Goal: Task Accomplishment & Management: Use online tool/utility

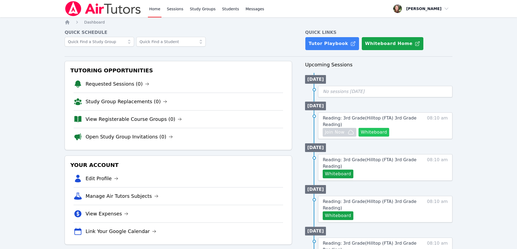
click at [368, 134] on button "Whiteboard" at bounding box center [373, 132] width 31 height 9
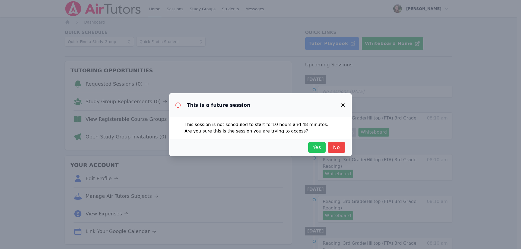
click at [315, 144] on span "Yes" at bounding box center [317, 148] width 12 height 8
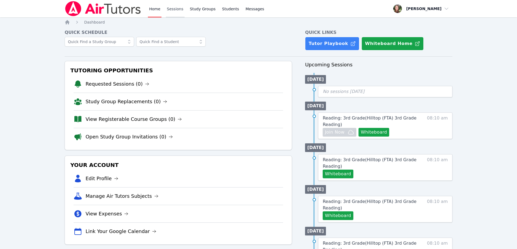
click at [170, 7] on link "Sessions" at bounding box center [175, 8] width 19 height 17
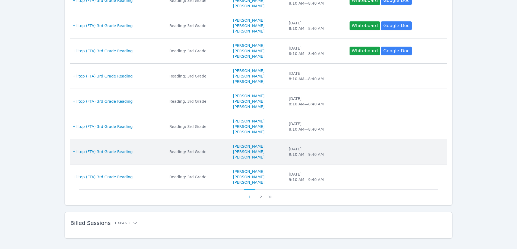
scroll to position [199, 0]
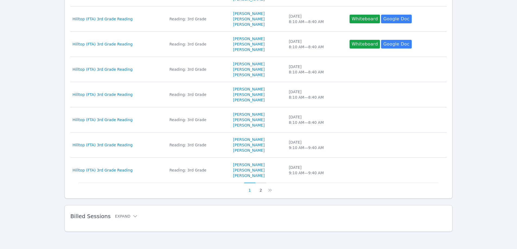
click at [259, 191] on button "2" at bounding box center [260, 188] width 11 height 10
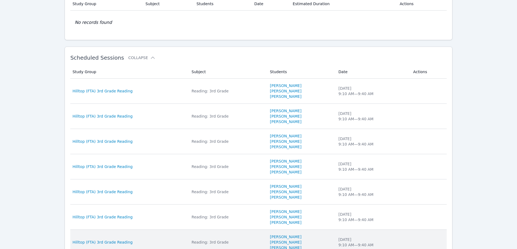
scroll to position [123, 0]
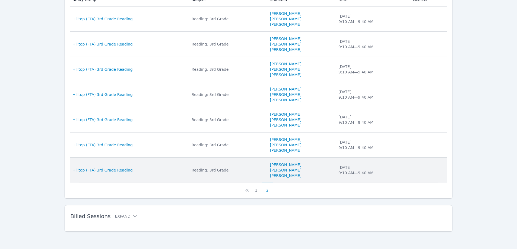
click at [95, 173] on span "Hilltop (FTA) 3rd Grade Reading" at bounding box center [102, 170] width 60 height 5
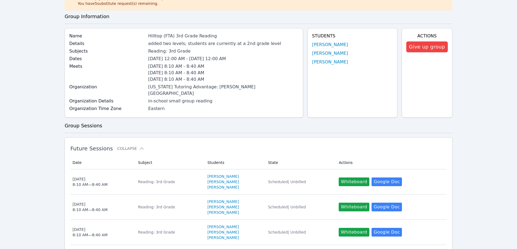
scroll to position [81, 0]
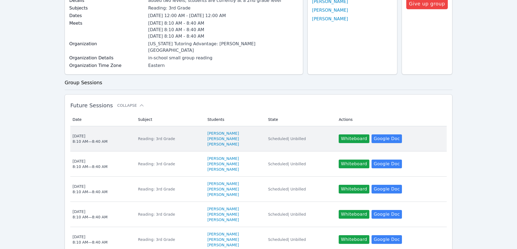
click at [84, 134] on div "[DATE] 8:10 AM — 8:40 AM" at bounding box center [89, 139] width 35 height 11
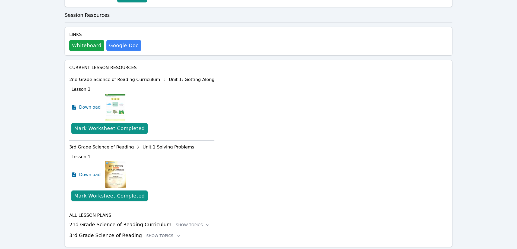
scroll to position [172, 0]
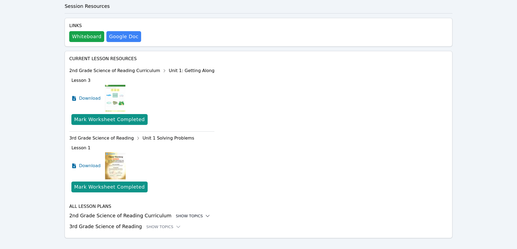
click at [176, 214] on div "Show Topics" at bounding box center [193, 216] width 35 height 5
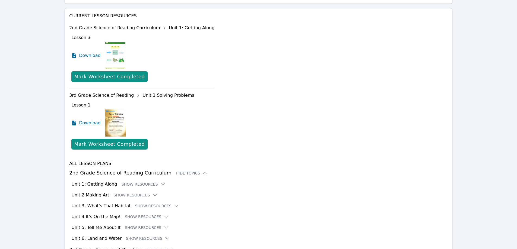
scroll to position [238, 0]
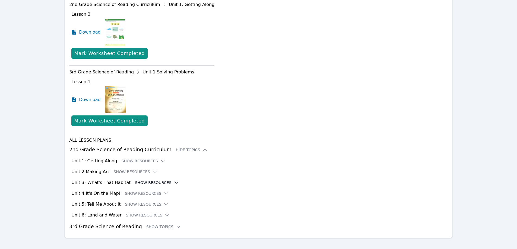
click at [140, 180] on button "Show Resources" at bounding box center [157, 182] width 44 height 5
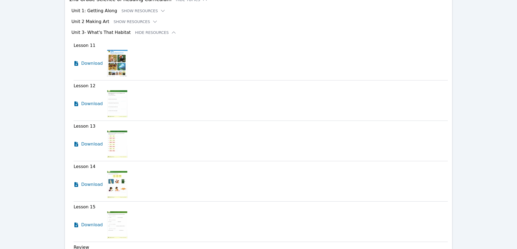
scroll to position [349, 0]
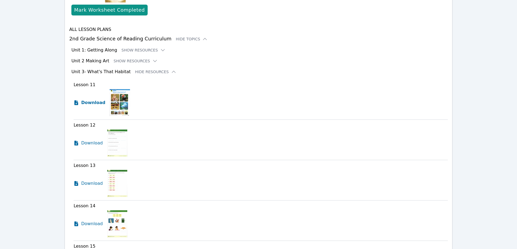
click at [87, 100] on span "Download" at bounding box center [93, 103] width 24 height 7
click at [90, 140] on span "Download" at bounding box center [93, 143] width 24 height 7
click at [87, 180] on span "Download" at bounding box center [93, 183] width 24 height 7
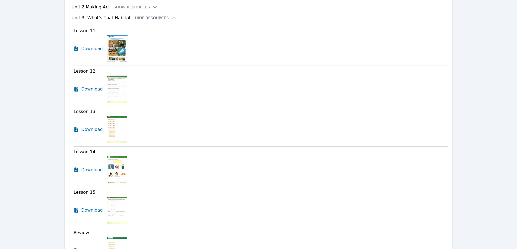
scroll to position [403, 0]
click at [93, 167] on span "Download" at bounding box center [93, 170] width 24 height 7
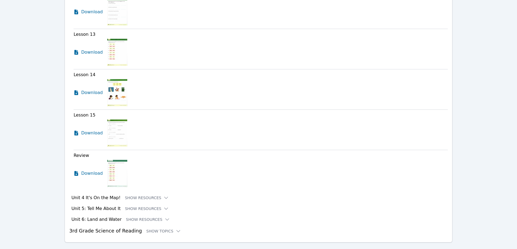
scroll to position [485, 0]
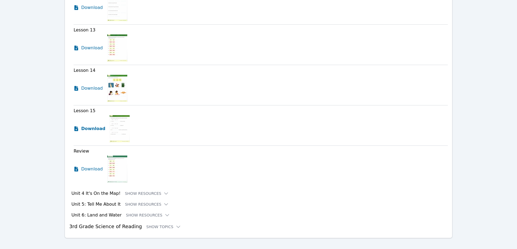
click at [89, 126] on span "Download" at bounding box center [93, 129] width 24 height 7
click at [93, 166] on span "Download" at bounding box center [93, 169] width 24 height 7
click at [92, 166] on span "Download" at bounding box center [93, 169] width 24 height 7
